Goal: Find specific page/section: Find specific page/section

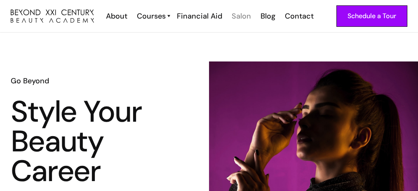
click at [245, 16] on div "Salon" at bounding box center [241, 16] width 19 height 11
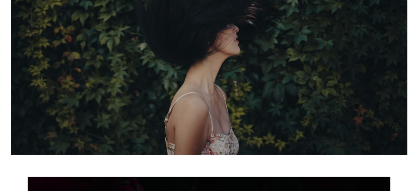
scroll to position [819, 0]
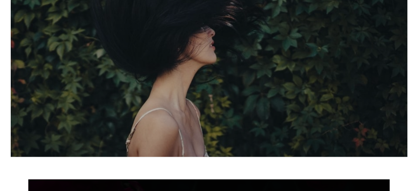
click at [288, 84] on img at bounding box center [179, 25] width 476 height 318
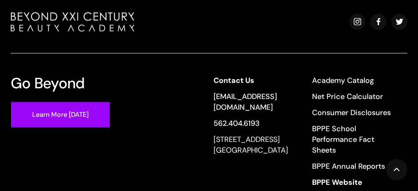
scroll to position [1630, 0]
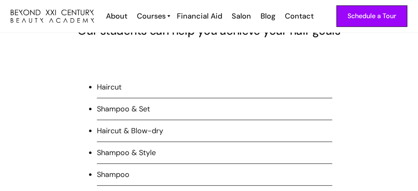
scroll to position [522, 0]
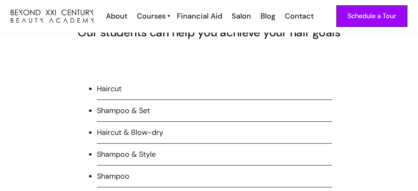
click at [117, 85] on li "Haircut" at bounding box center [214, 91] width 235 height 16
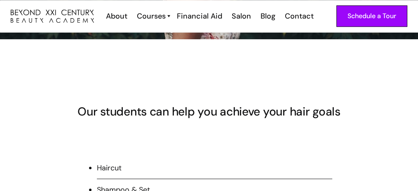
scroll to position [439, 0]
